Goal: Task Accomplishment & Management: Complete application form

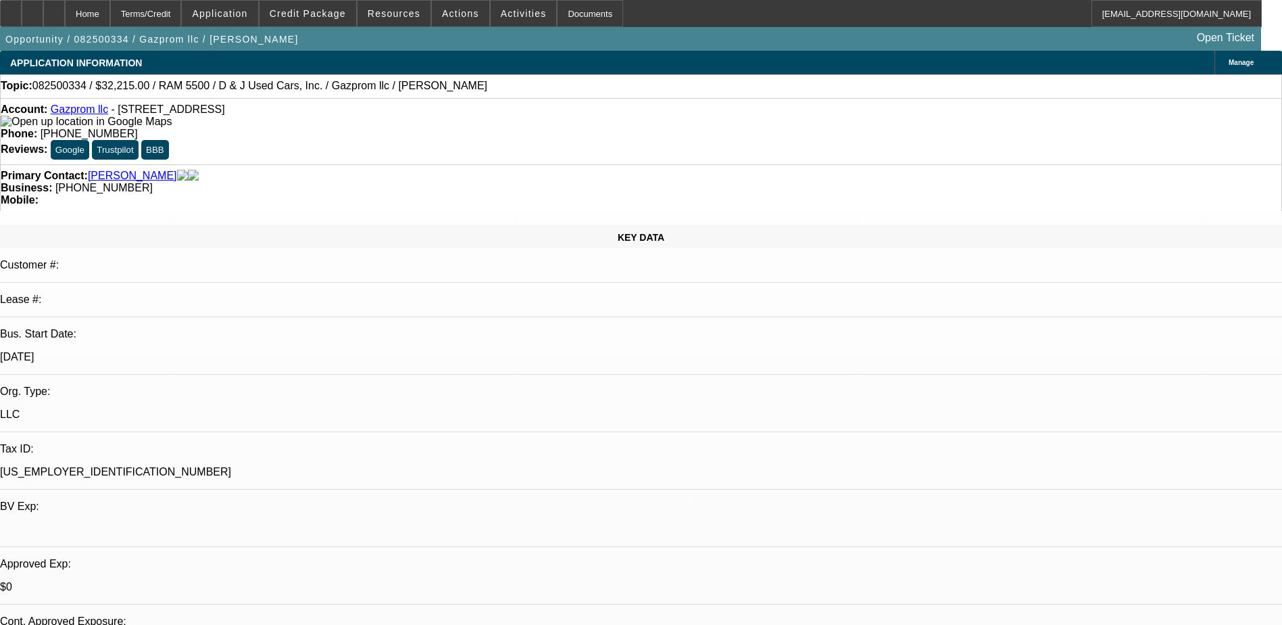
select select "0.15"
select select "2"
select select "0.1"
select select "4"
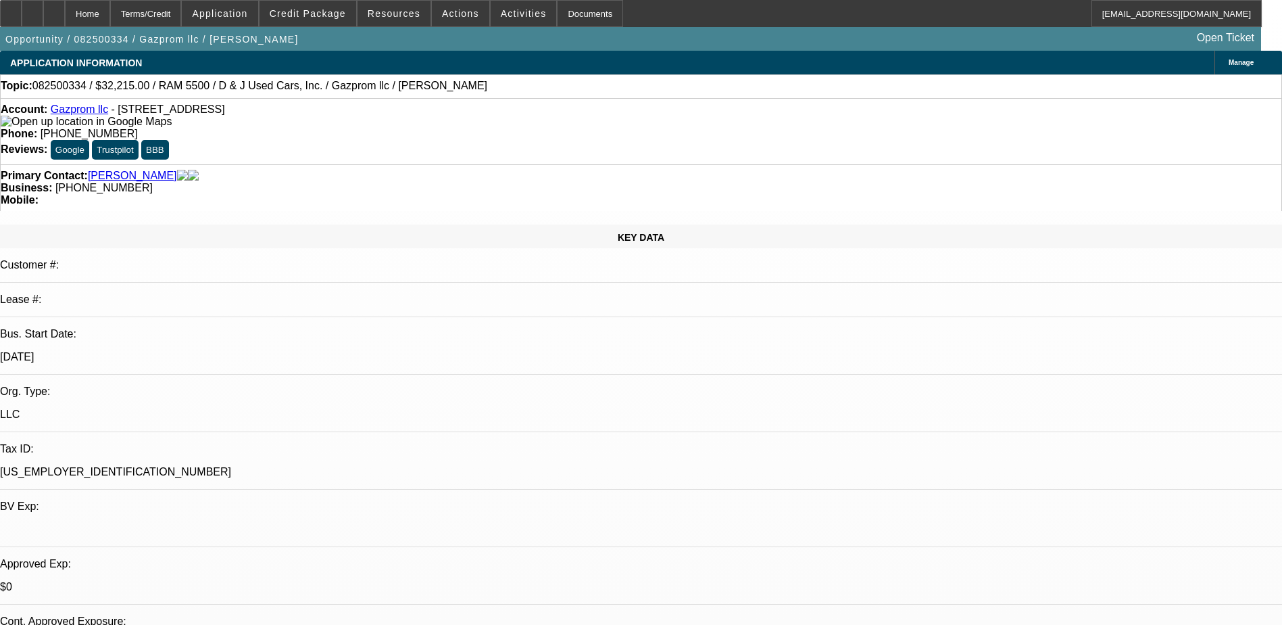
select select "2"
select select "0.1"
select select "4"
select select "0"
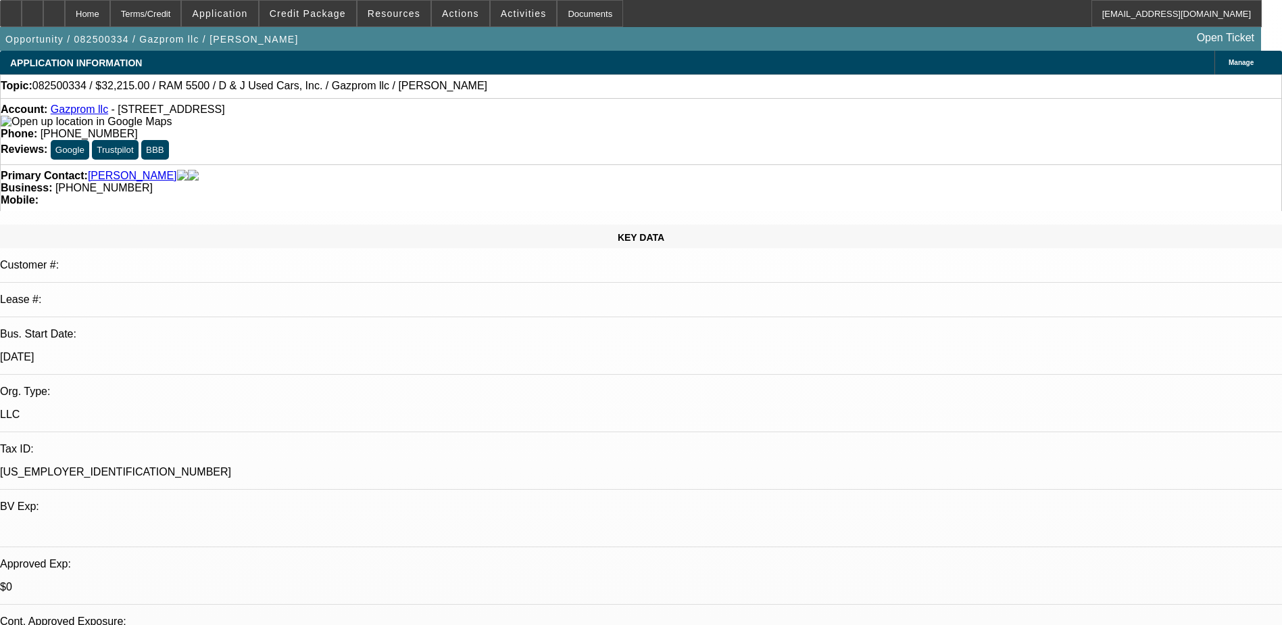
select select "0"
select select "0.1"
select select "4"
select select "0"
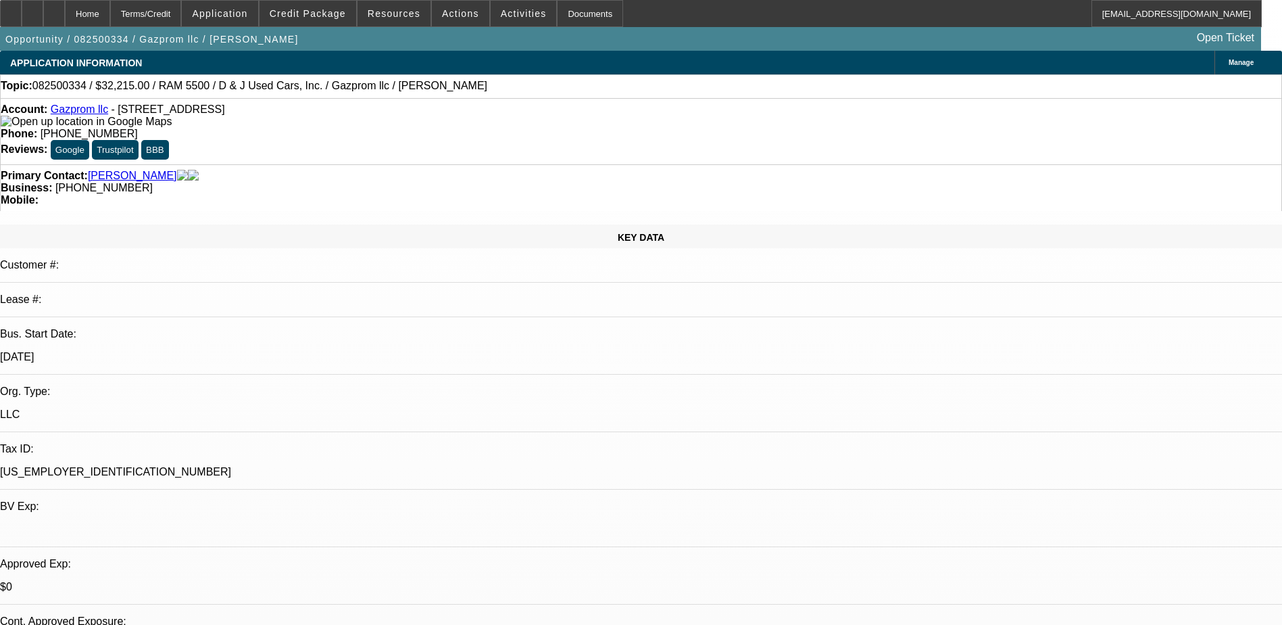
select select "0.1"
select select "4"
